Goal: Find specific page/section

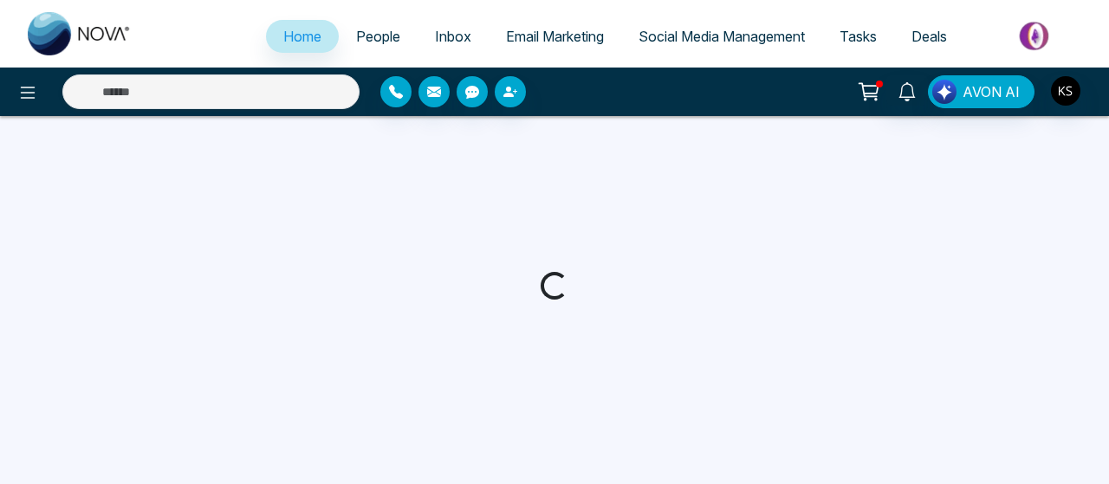
select select "*"
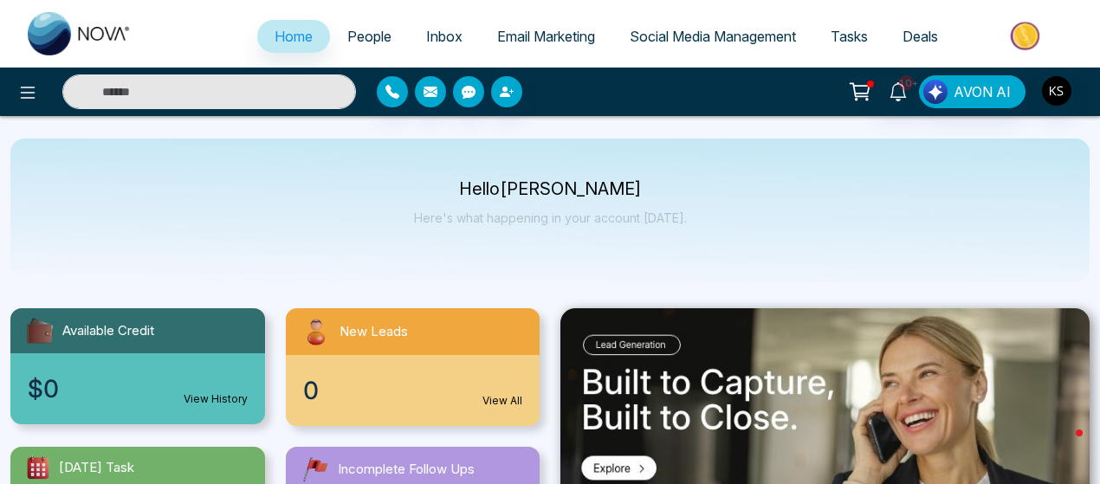
click at [315, 88] on input "text" at bounding box center [209, 92] width 294 height 35
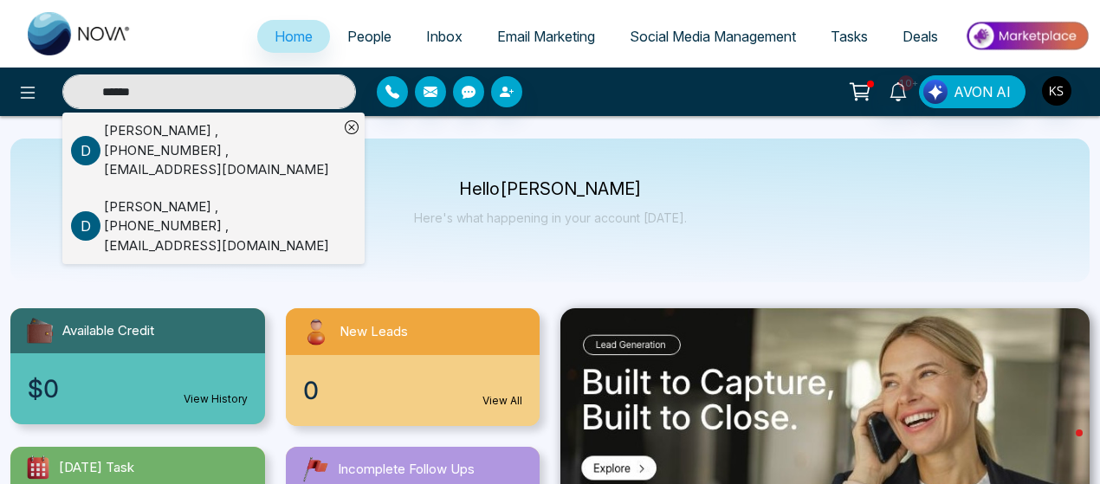
type input "******"
click at [127, 216] on div "[PERSON_NAME] , [PHONE_NUMBER] , [EMAIL_ADDRESS][DOMAIN_NAME]" at bounding box center [221, 227] width 235 height 59
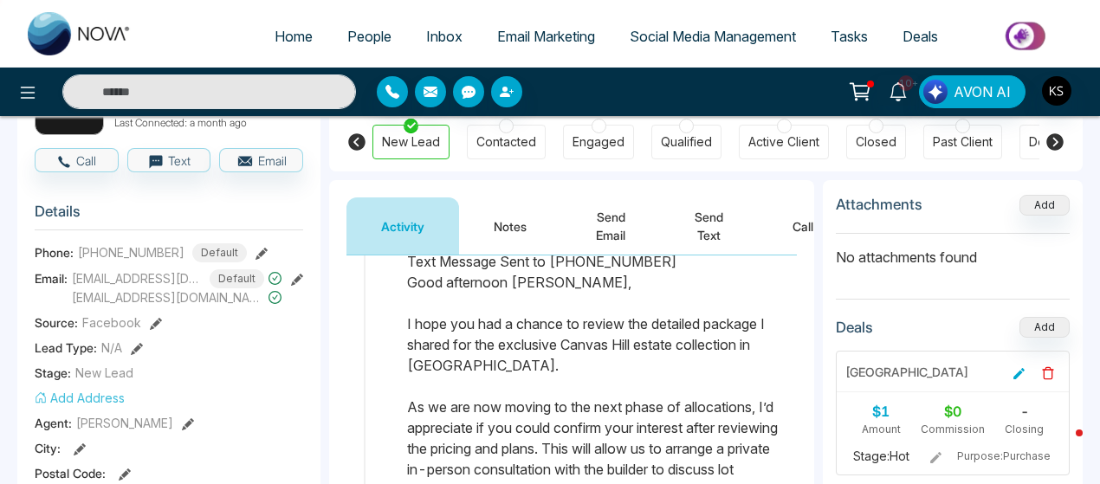
scroll to position [1393, 0]
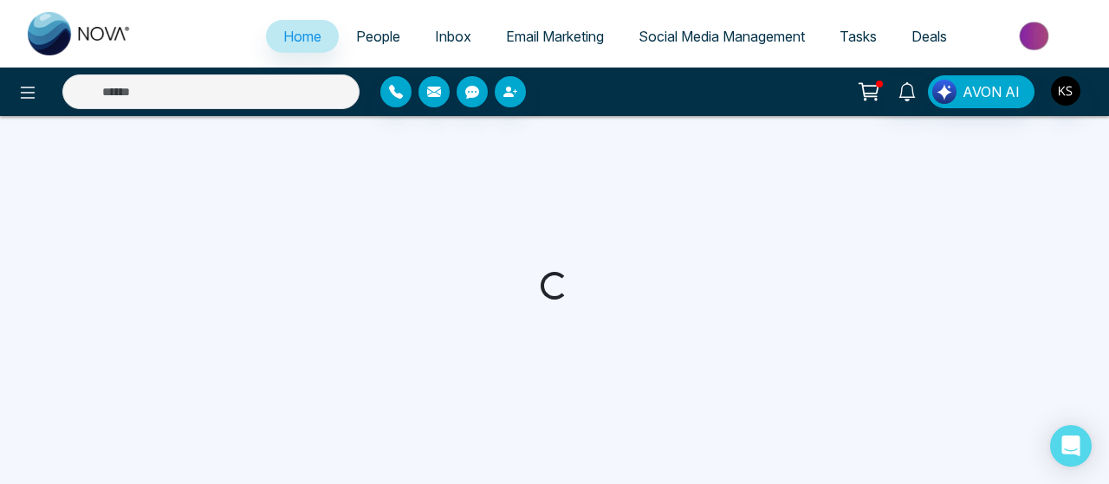
select select "*"
